Goal: Submit feedback/report problem

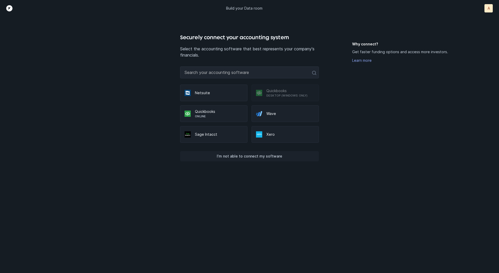
click at [260, 159] on p "I’m not able to connect my software" at bounding box center [250, 156] width 66 height 6
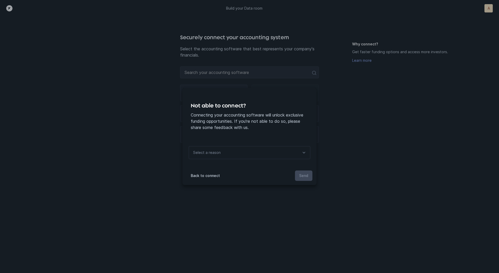
click at [255, 153] on div "Select a reason" at bounding box center [250, 152] width 122 height 13
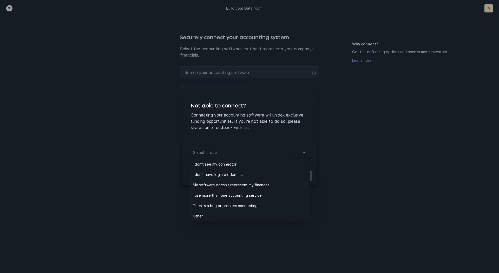
click at [231, 223] on div "Not able to connect? Connecting your accounting software will unlock exclusive …" at bounding box center [249, 136] width 499 height 273
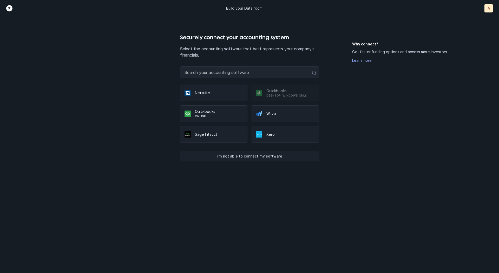
click at [245, 154] on p "I’m not able to connect my software" at bounding box center [250, 156] width 66 height 6
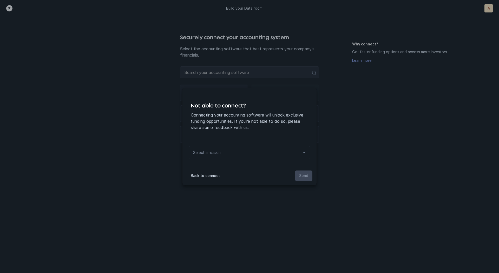
click at [245, 146] on p "Select a reason" at bounding box center [250, 142] width 122 height 7
click at [244, 150] on div "Select a reason" at bounding box center [250, 152] width 122 height 13
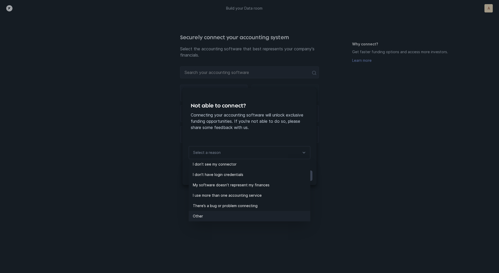
click at [210, 216] on p "Other" at bounding box center [252, 216] width 118 height 6
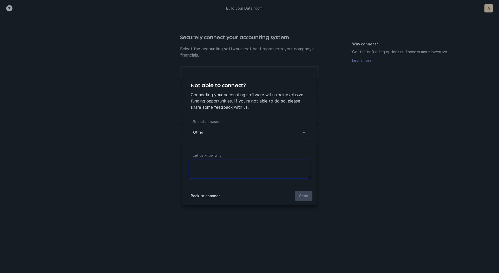
click at [225, 171] on textarea at bounding box center [250, 169] width 122 height 19
type textarea "files"
click at [300, 192] on button "Send" at bounding box center [303, 196] width 17 height 10
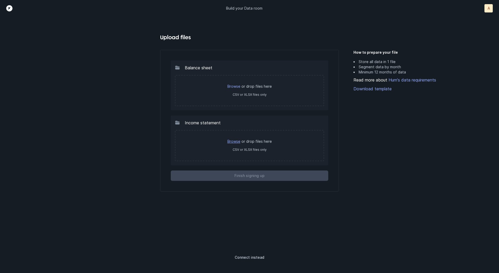
click at [236, 142] on link "Browse" at bounding box center [233, 141] width 13 height 4
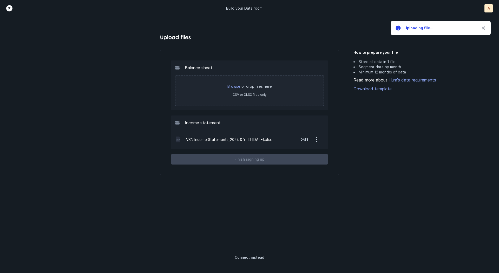
click at [237, 87] on link "Browse" at bounding box center [233, 86] width 13 height 4
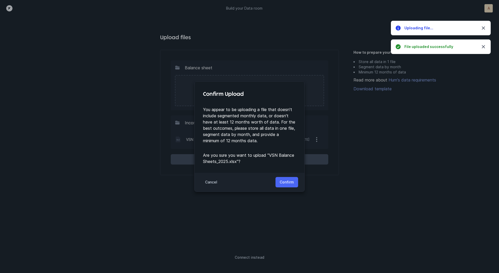
click at [285, 183] on p "Confirm" at bounding box center [287, 182] width 14 height 6
